Goal: Information Seeking & Learning: Stay updated

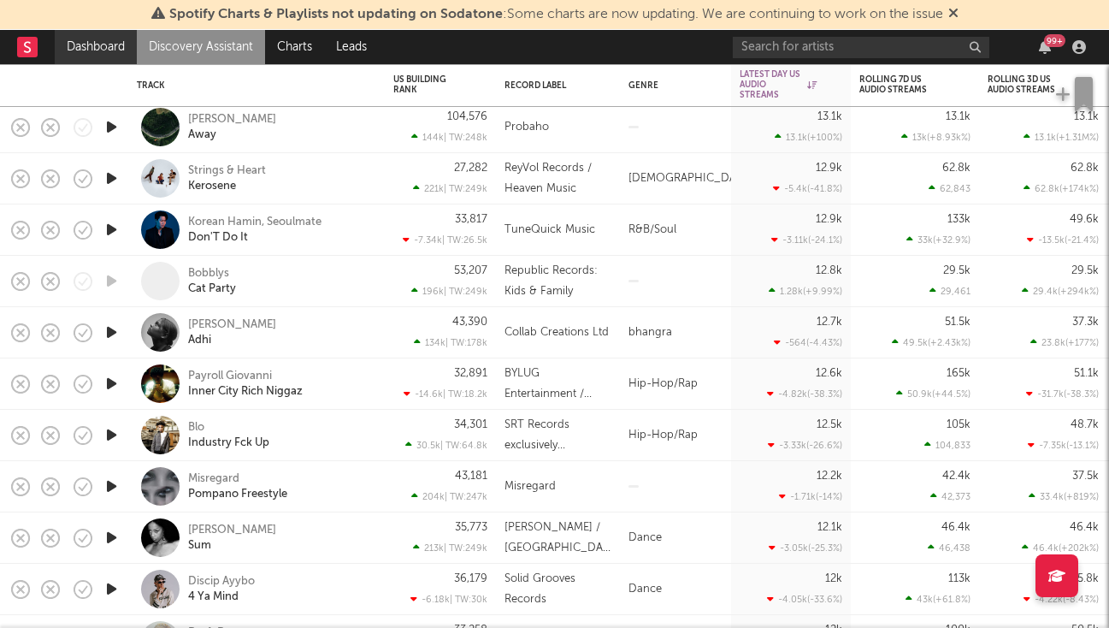
click at [95, 43] on link "Dashboard" at bounding box center [96, 47] width 82 height 34
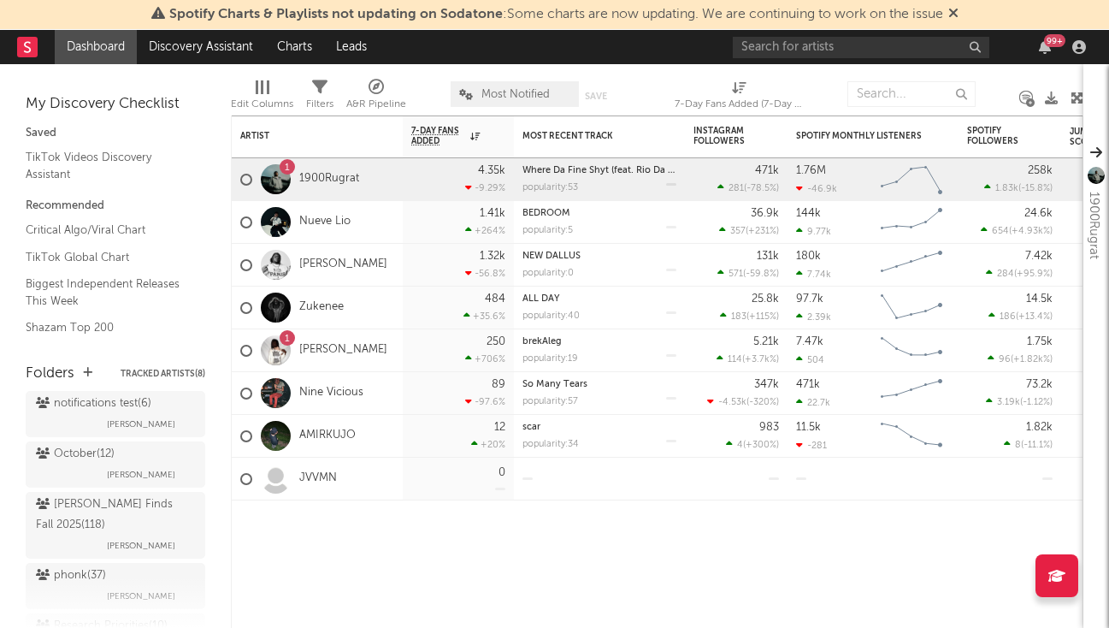
scroll to position [703, 0]
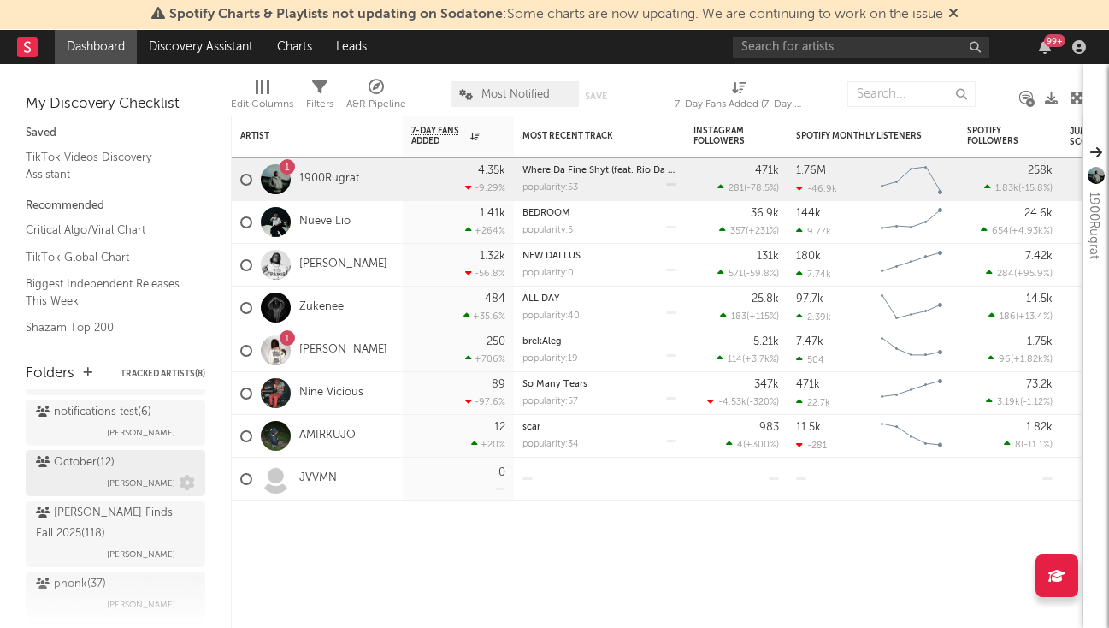
click at [102, 470] on div "October ( 12 )" at bounding box center [75, 462] width 79 height 21
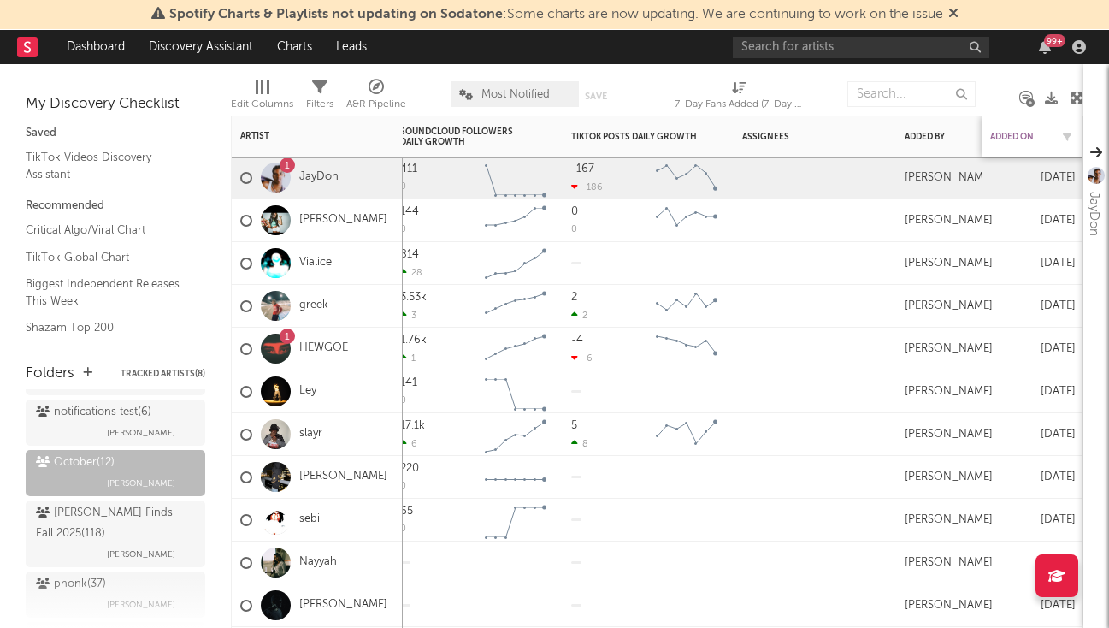
click at [1017, 138] on div "Added On" at bounding box center [1020, 137] width 60 height 10
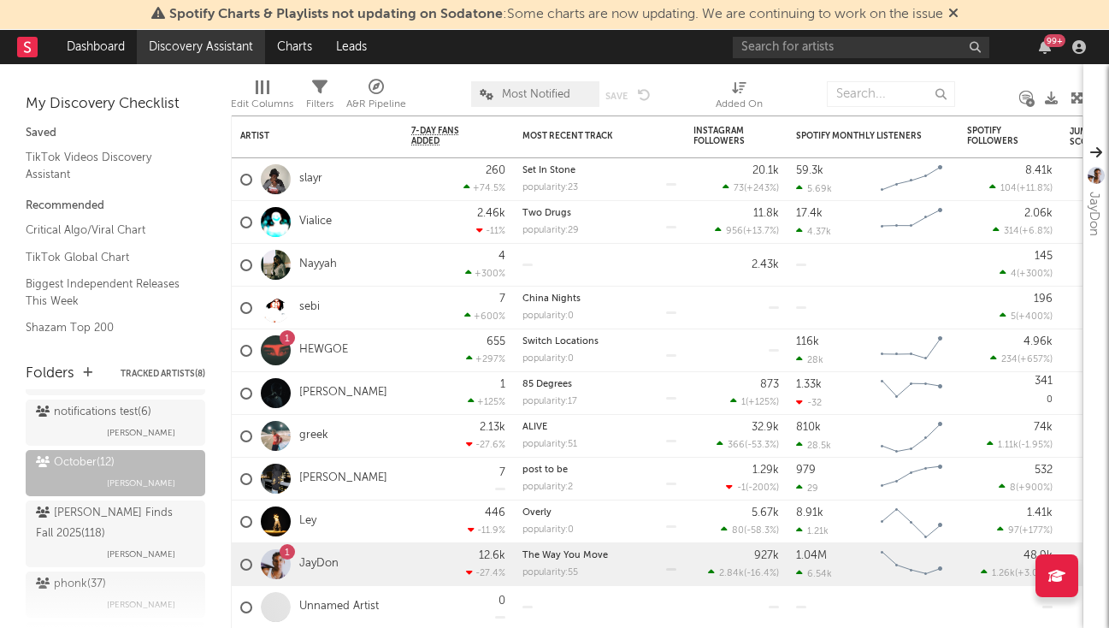
click at [221, 50] on link "Discovery Assistant" at bounding box center [201, 47] width 128 height 34
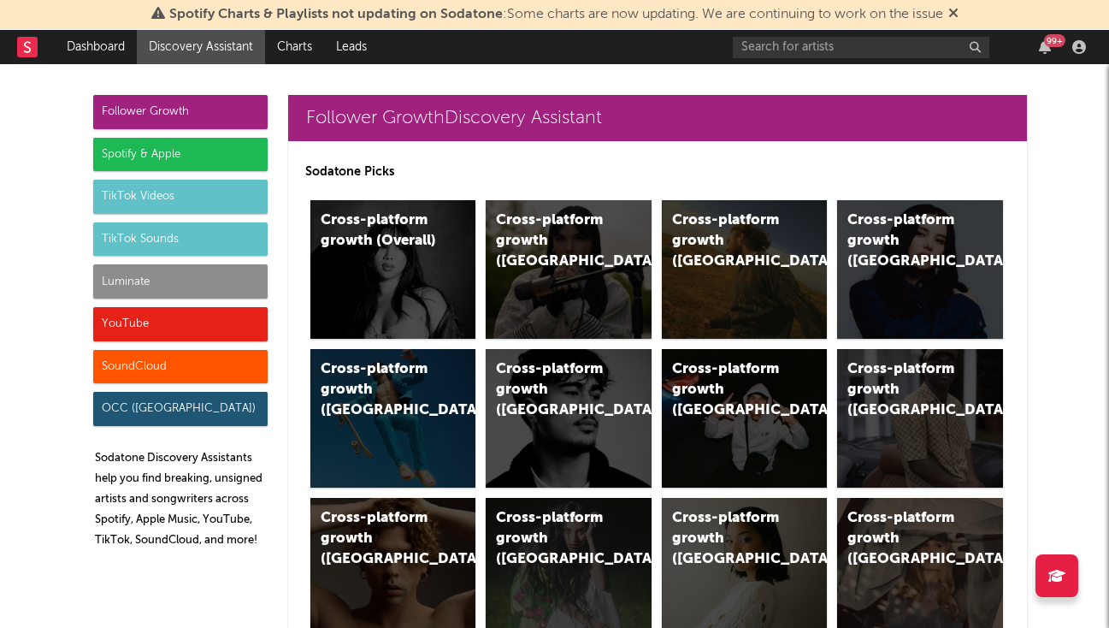
click at [191, 281] on div "Luminate" at bounding box center [180, 281] width 174 height 34
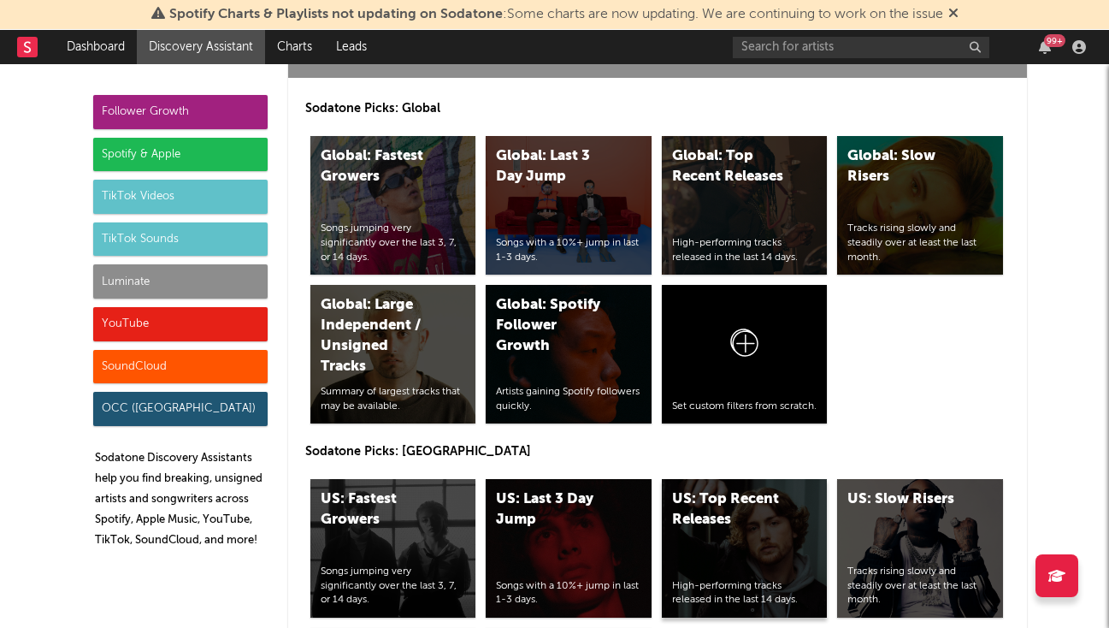
scroll to position [7828, 0]
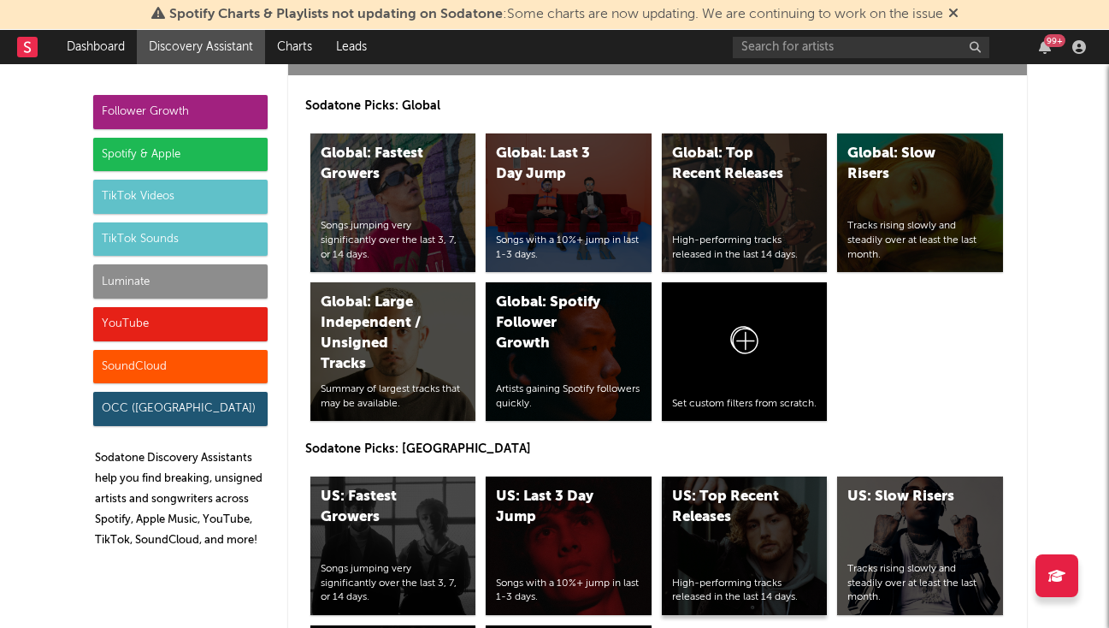
click at [727, 486] on div "US: Top Recent Releases" at bounding box center [730, 506] width 116 height 41
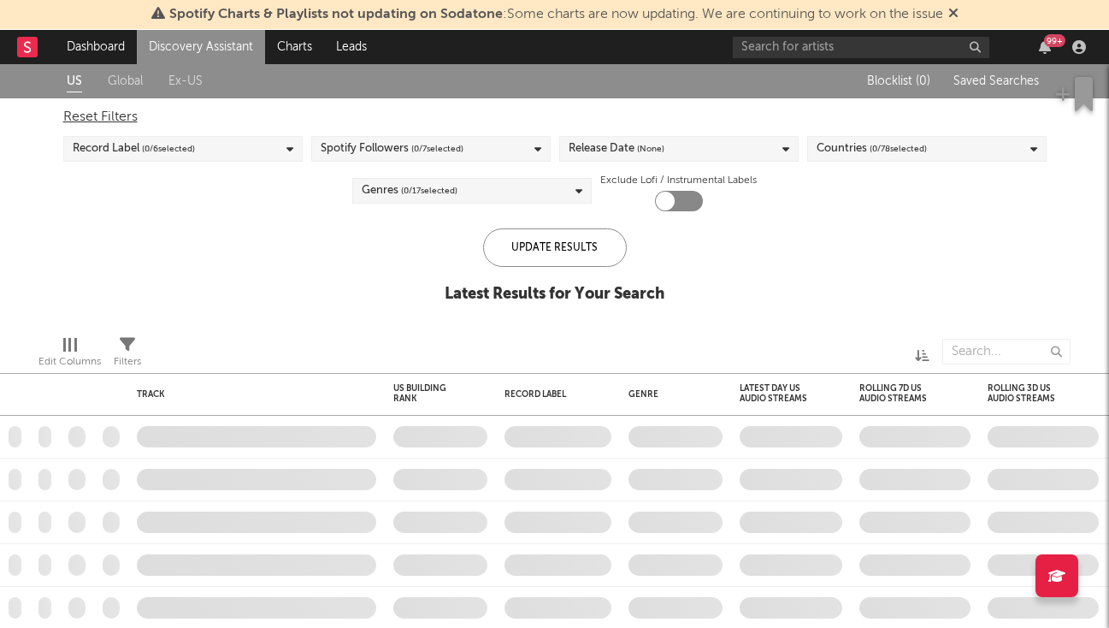
checkbox input "true"
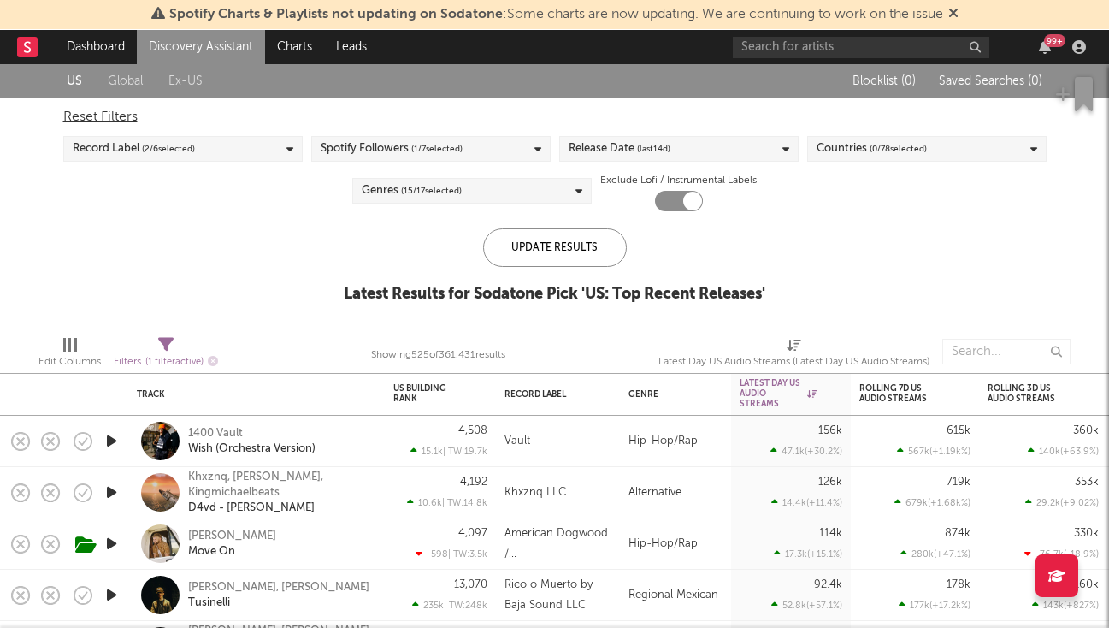
click at [204, 53] on link "Discovery Assistant" at bounding box center [201, 47] width 128 height 34
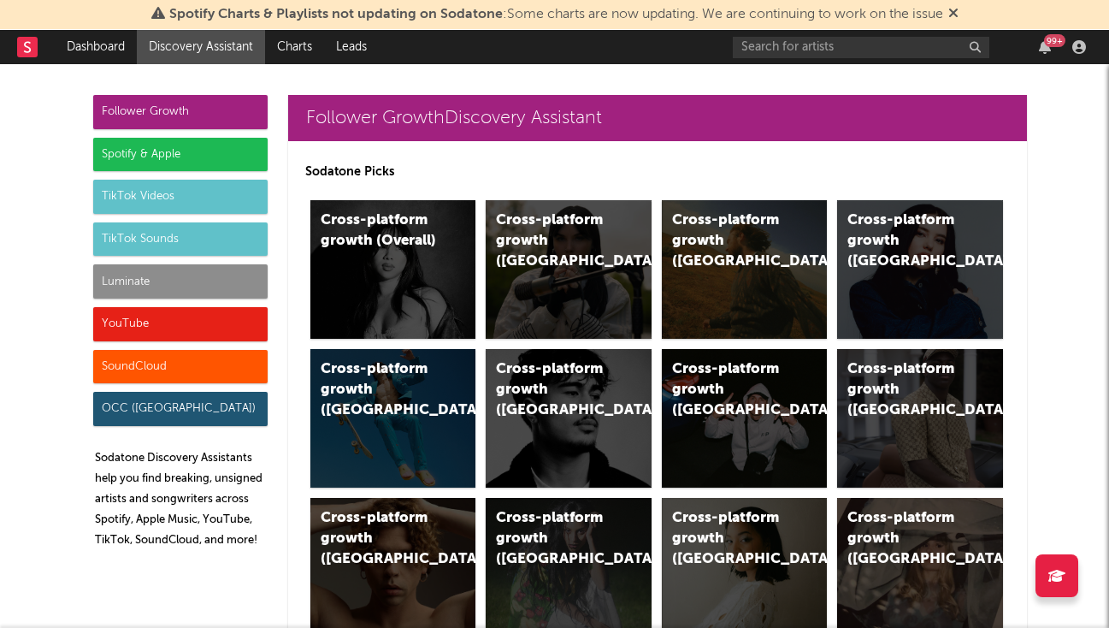
click at [180, 276] on div "Luminate" at bounding box center [180, 281] width 174 height 34
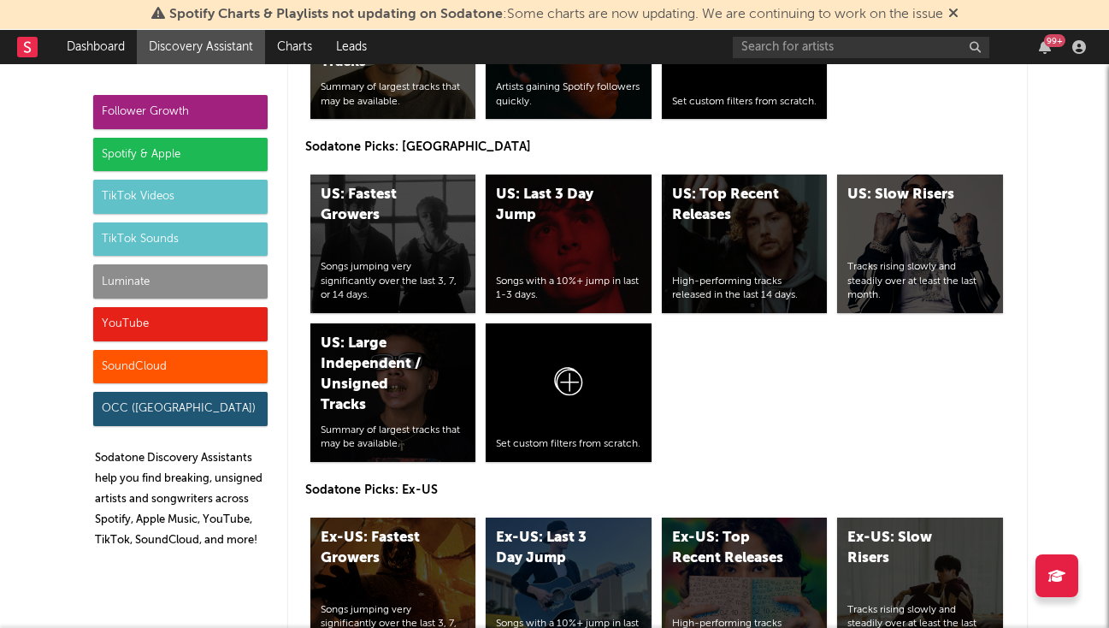
scroll to position [7960, 0]
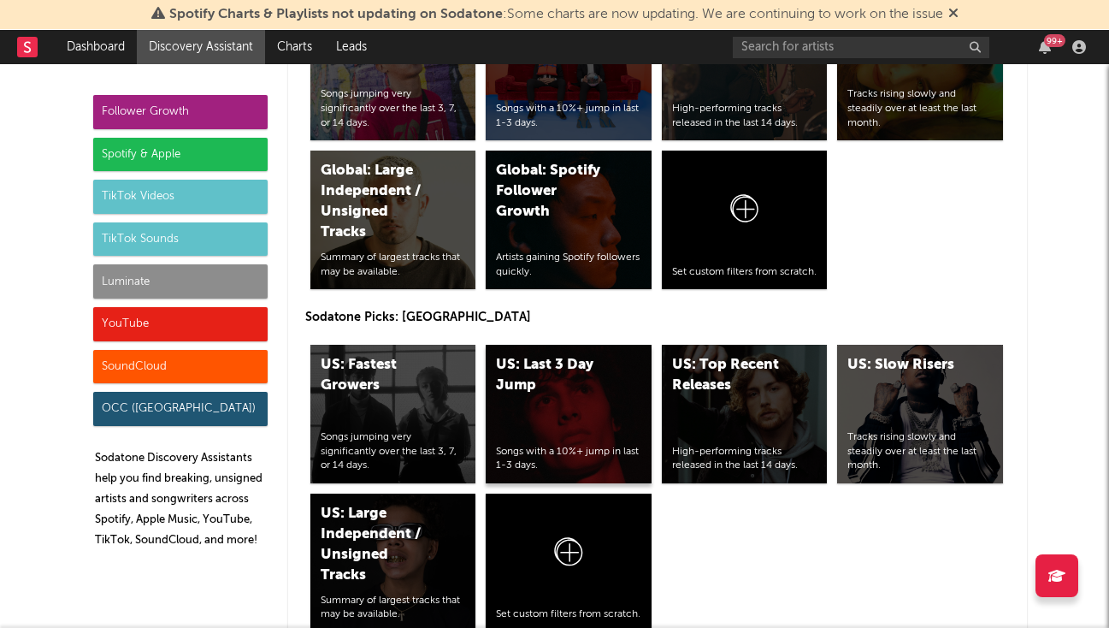
click at [587, 345] on div "US: Last 3 Day Jump Songs with a 10%+ jump in last 1-3 days." at bounding box center [569, 414] width 166 height 139
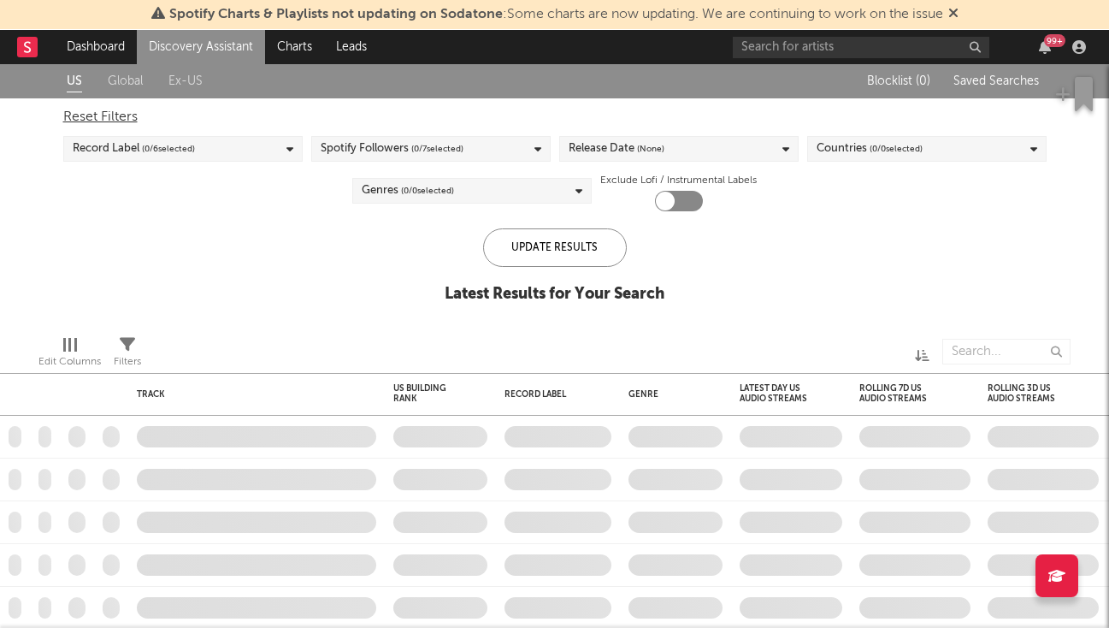
checkbox input "true"
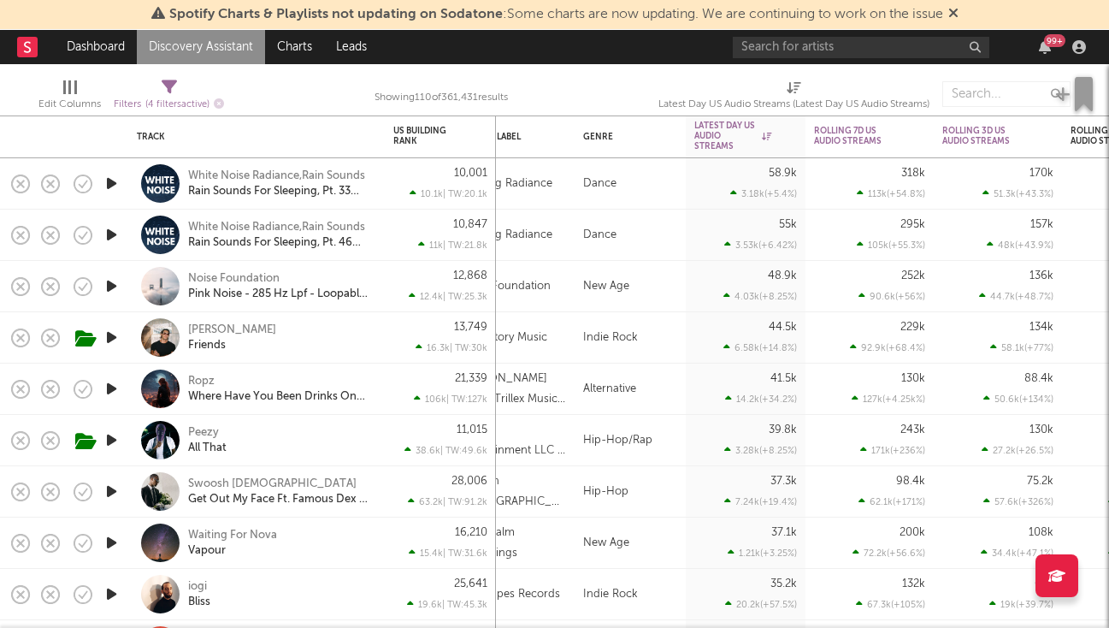
click at [186, 41] on link "Discovery Assistant" at bounding box center [201, 47] width 128 height 34
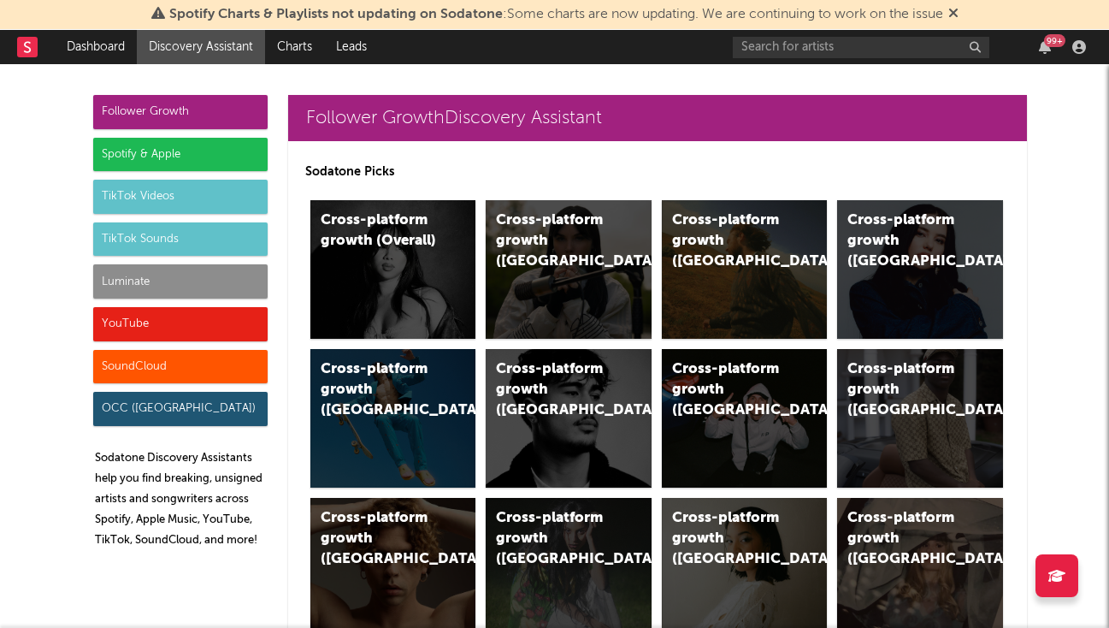
click at [660, 5] on span "Spotify Charts & Playlists not updating on Sodatone : Some charts are now updat…" at bounding box center [554, 14] width 807 height 21
